Goal: Task Accomplishment & Management: Use online tool/utility

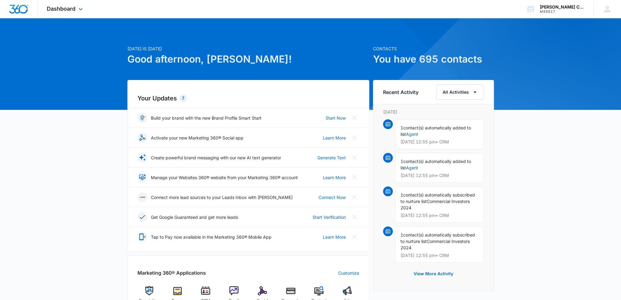
click at [69, 12] on div "Dashboard Apps Reputation Forms CRM Email Social Payments POS Content Ads Intel…" at bounding box center [66, 9] width 56 height 18
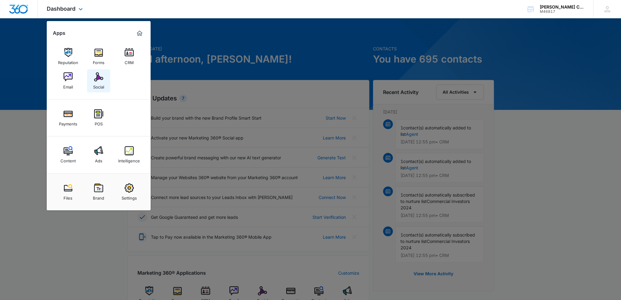
click at [95, 78] on img at bounding box center [98, 76] width 9 height 9
